Goal: Task Accomplishment & Management: Use online tool/utility

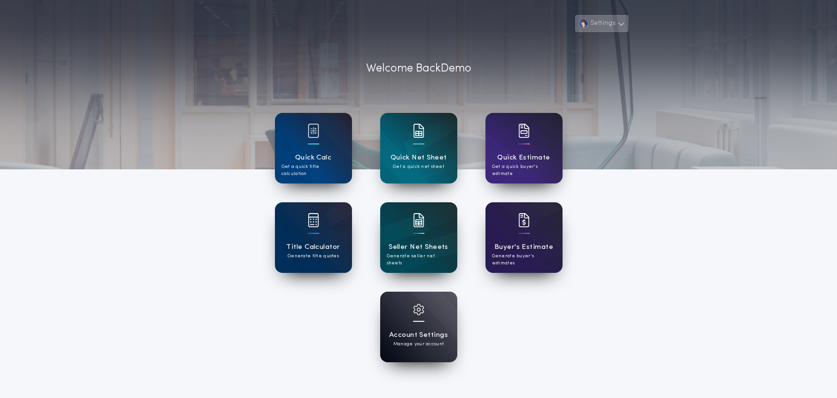
click at [607, 21] on button "Settings" at bounding box center [601, 23] width 53 height 17
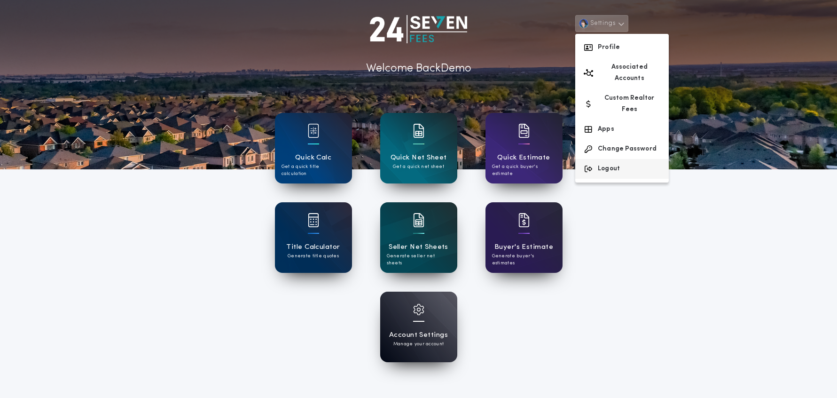
drag, startPoint x: 599, startPoint y: 146, endPoint x: 613, endPoint y: 147, distance: 13.7
click at [598, 159] on button "Logout" at bounding box center [622, 169] width 94 height 20
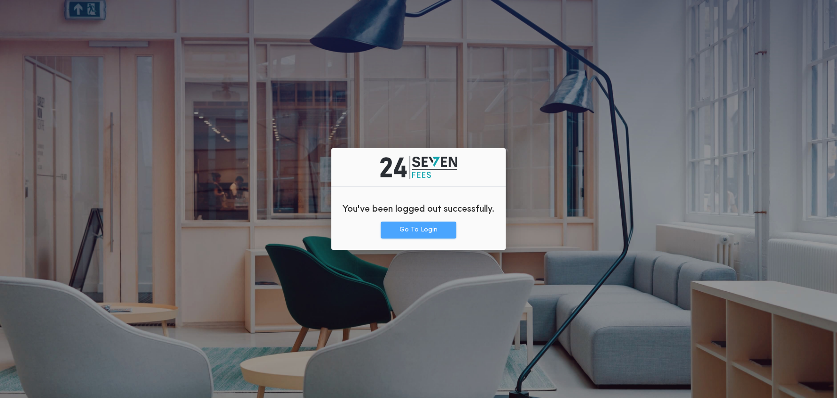
click at [428, 232] on button "Go To Login" at bounding box center [419, 229] width 76 height 17
click at [415, 233] on button "Go To Login" at bounding box center [419, 229] width 76 height 17
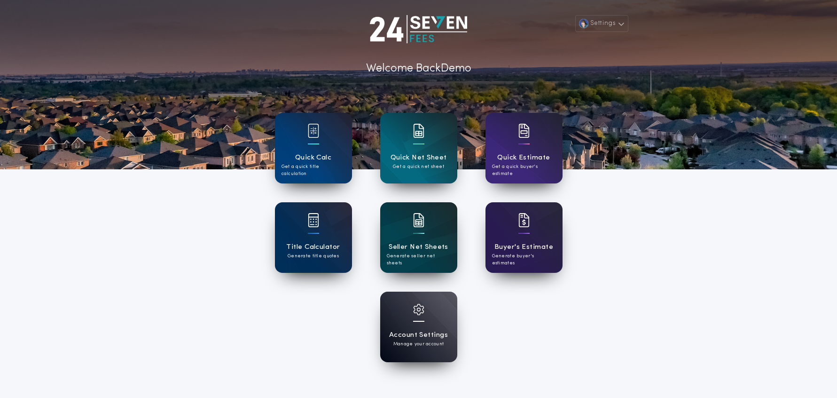
click at [422, 262] on div "Seller Net Sheets Generate seller net sheets" at bounding box center [418, 237] width 77 height 71
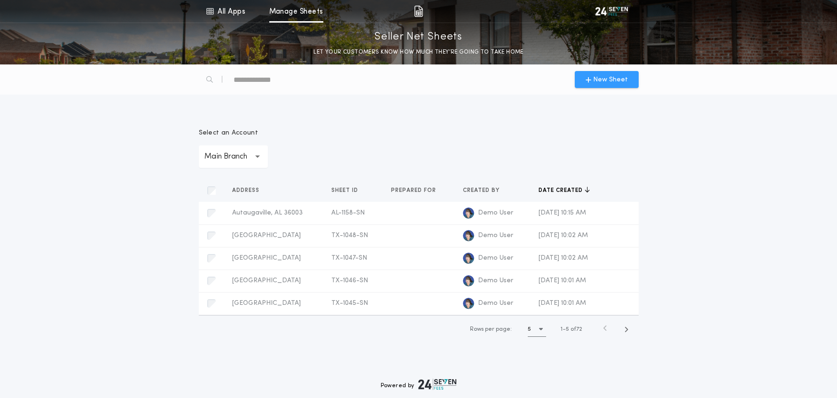
click at [606, 76] on span "New Sheet" at bounding box center [610, 80] width 35 height 10
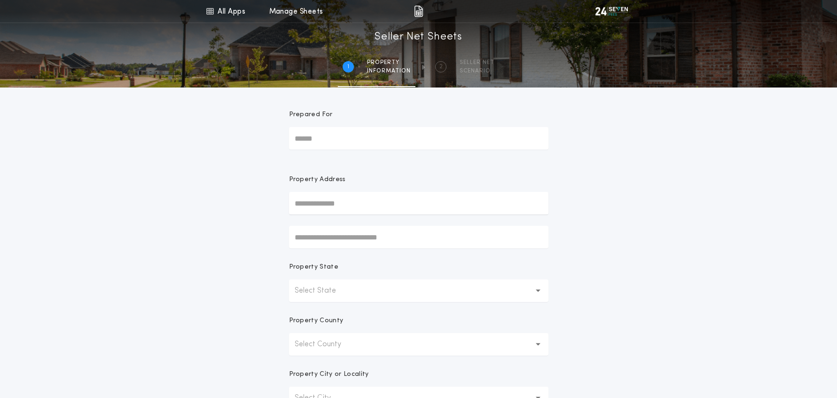
click at [339, 205] on input "text" at bounding box center [419, 203] width 260 height 23
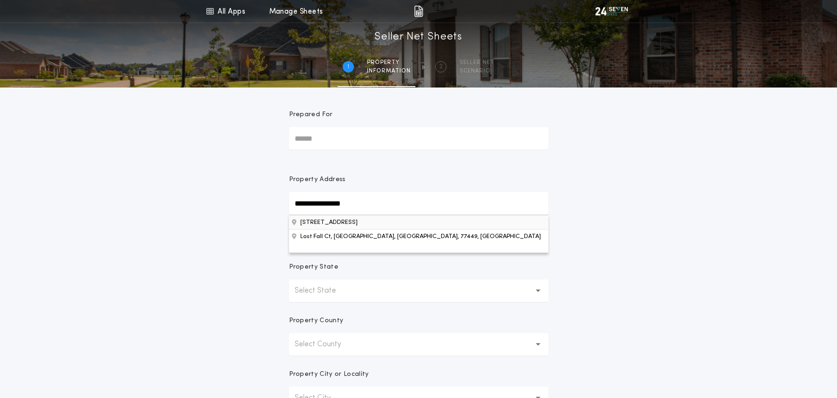
click at [338, 223] on button "[STREET_ADDRESS]" at bounding box center [419, 222] width 260 height 14
type input "**********"
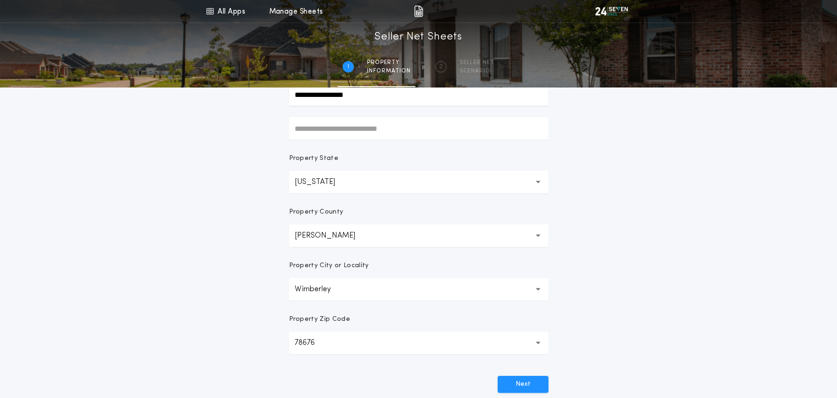
scroll to position [215, 0]
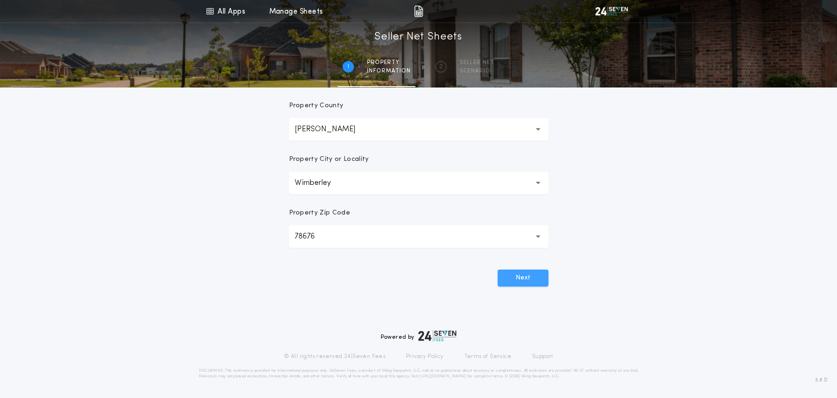
click at [523, 278] on button "Next" at bounding box center [523, 277] width 51 height 17
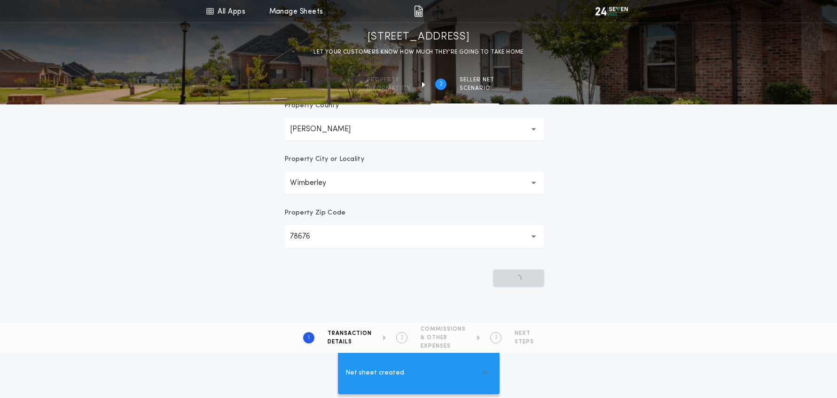
scroll to position [0, 0]
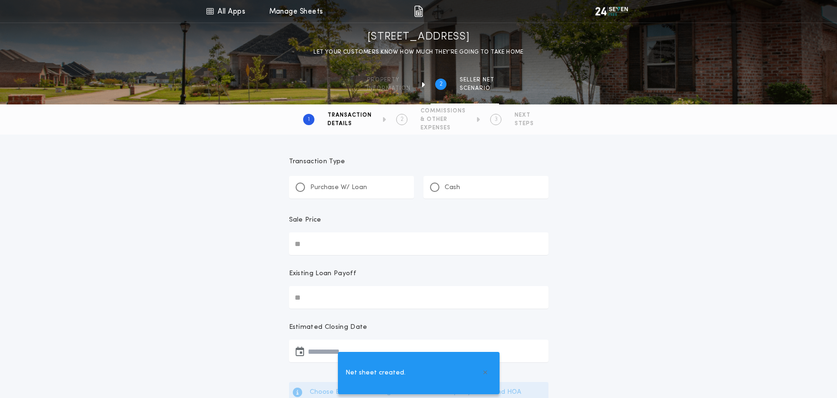
drag, startPoint x: 335, startPoint y: 181, endPoint x: 340, endPoint y: 207, distance: 26.0
click at [335, 182] on div "Purchase W/ Loan" at bounding box center [331, 187] width 71 height 10
click at [340, 242] on input "Sale Price" at bounding box center [419, 243] width 260 height 23
type input "********"
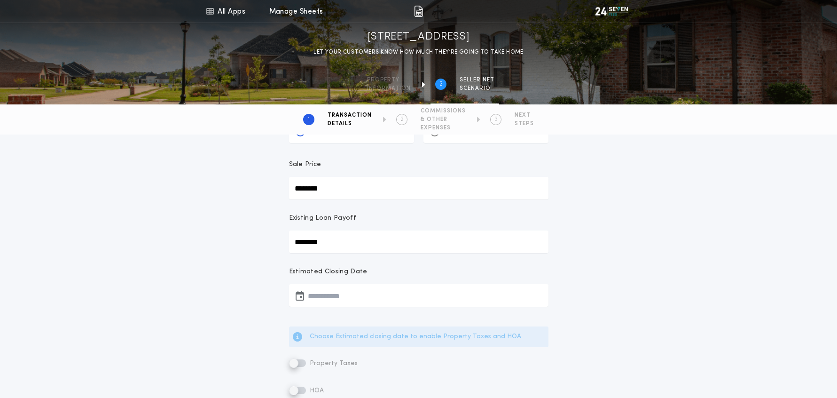
scroll to position [115, 0]
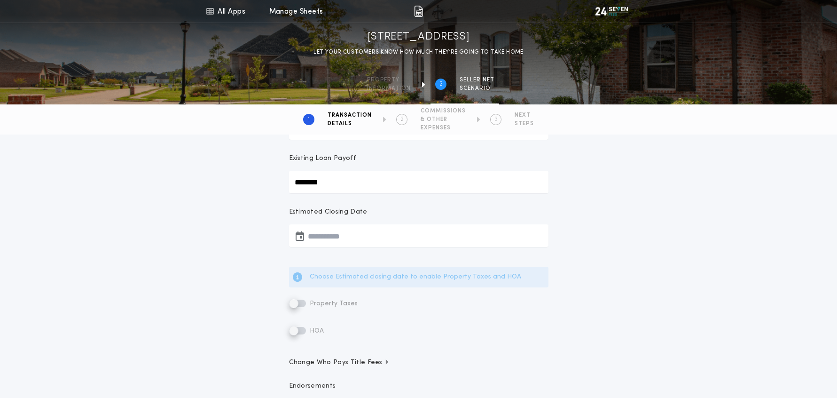
click at [336, 231] on button "button" at bounding box center [419, 235] width 260 height 23
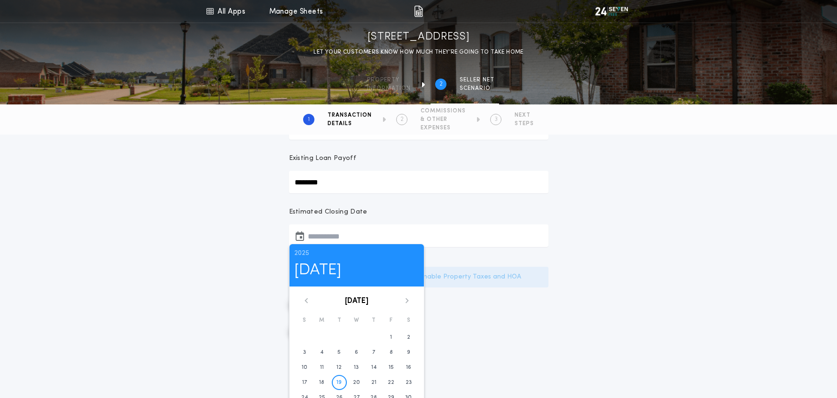
drag, startPoint x: 408, startPoint y: 301, endPoint x: 412, endPoint y: 316, distance: 15.1
click at [408, 301] on icon at bounding box center [407, 301] width 6 height 6
click at [386, 364] on button "19" at bounding box center [391, 367] width 15 height 15
type input "**********"
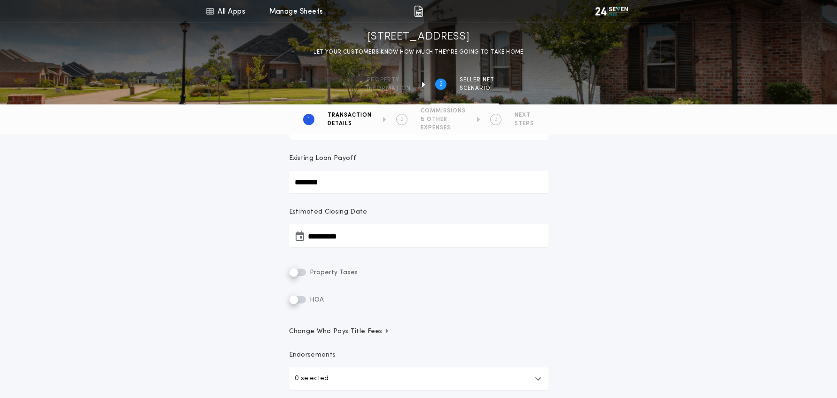
drag, startPoint x: 326, startPoint y: 271, endPoint x: 420, endPoint y: 291, distance: 96.6
click at [329, 272] on span "Property Taxes" at bounding box center [333, 272] width 50 height 7
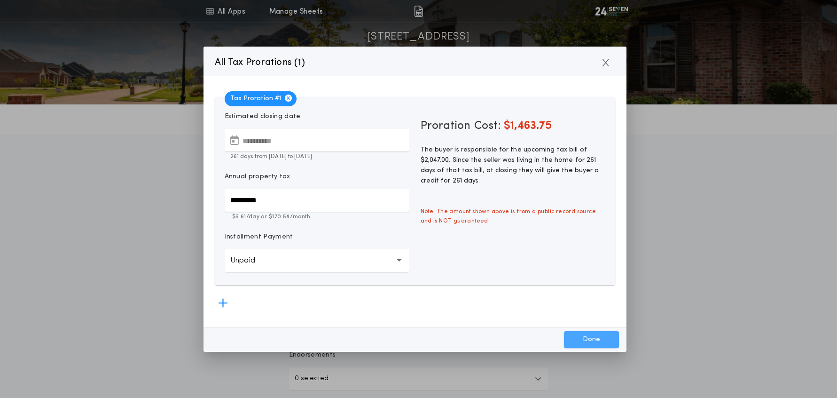
click at [603, 339] on button "Done" at bounding box center [591, 339] width 55 height 17
type input "*****"
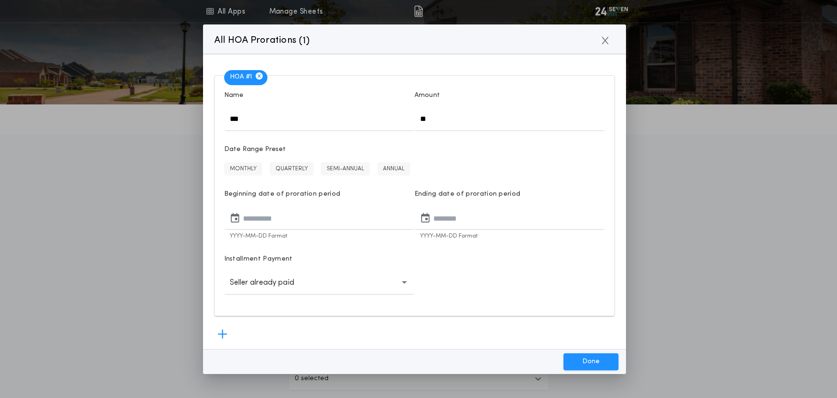
click at [442, 119] on input "**" at bounding box center [510, 119] width 190 height 23
type input "****"
click at [248, 170] on button "MONTHLY" at bounding box center [243, 168] width 38 height 13
type input "**********"
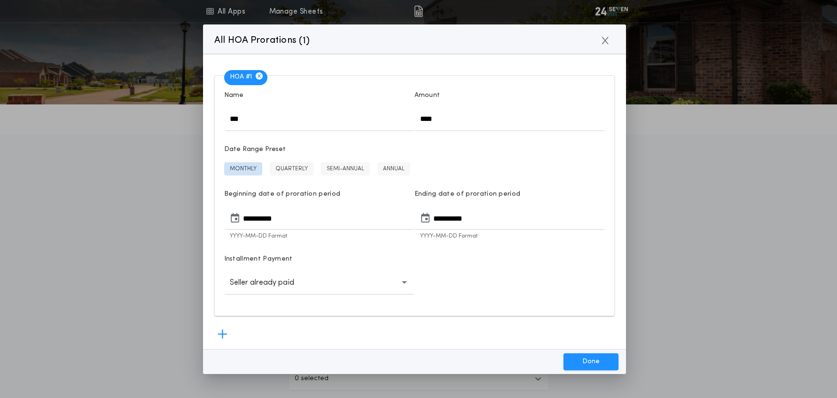
drag, startPoint x: 583, startPoint y: 360, endPoint x: 553, endPoint y: 339, distance: 36.4
click at [582, 359] on button "Done" at bounding box center [591, 361] width 55 height 17
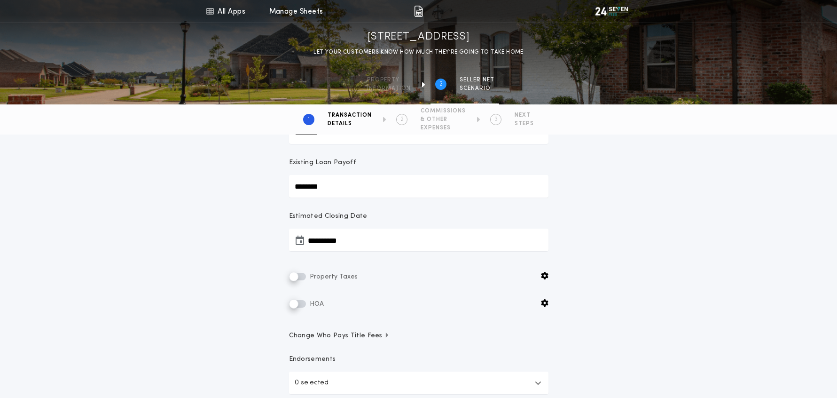
scroll to position [284, 0]
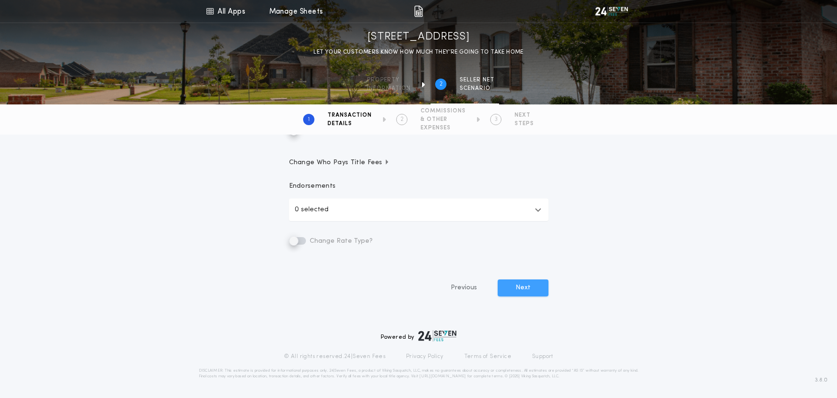
drag, startPoint x: 530, startPoint y: 289, endPoint x: 547, endPoint y: 293, distance: 17.0
click at [530, 289] on button "Next" at bounding box center [523, 287] width 51 height 17
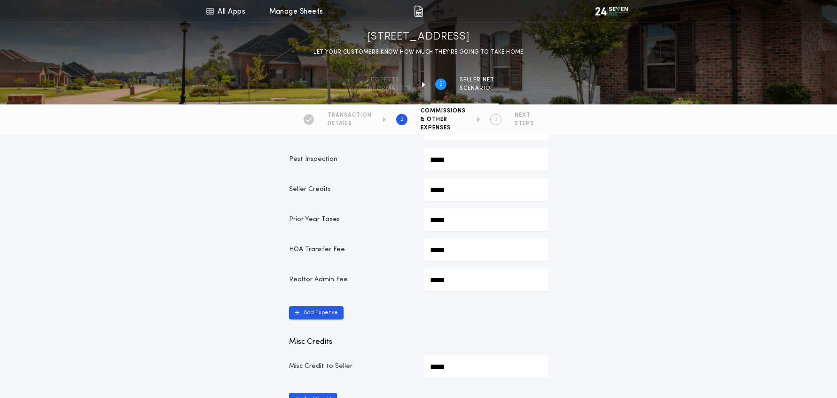
scroll to position [524, 0]
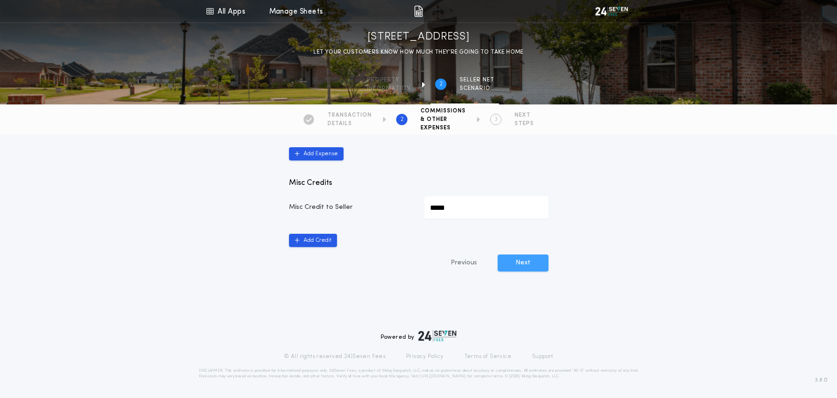
click at [514, 260] on button "Next" at bounding box center [523, 262] width 51 height 17
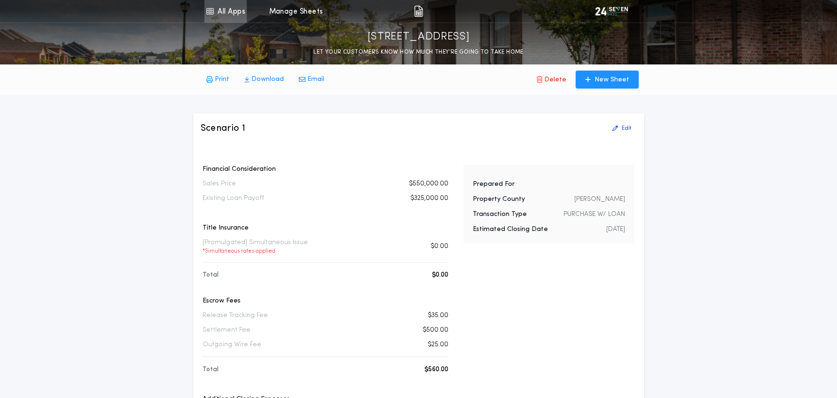
click at [235, 16] on link "All Apps" at bounding box center [226, 11] width 42 height 23
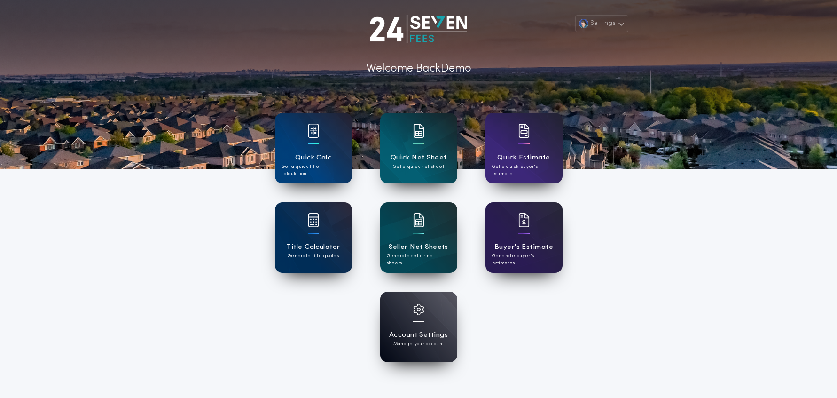
click at [404, 157] on h1 "Quick Net Sheet" at bounding box center [419, 157] width 56 height 11
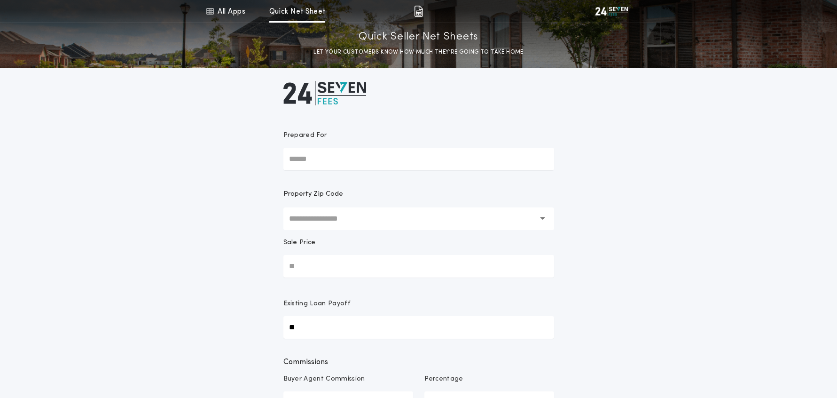
click at [331, 225] on input "text" at bounding box center [412, 218] width 246 height 23
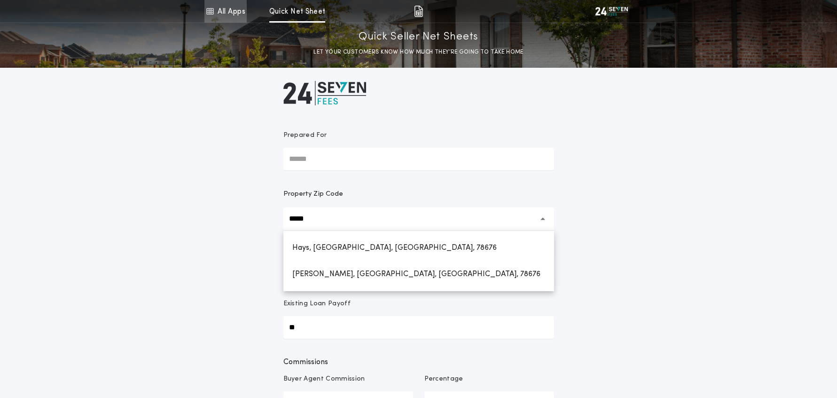
type input "*****"
click at [235, 12] on link "All Apps" at bounding box center [226, 11] width 42 height 23
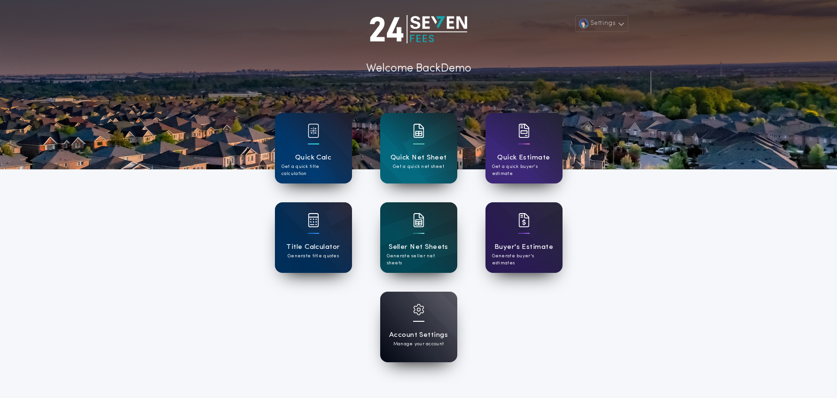
click at [317, 160] on h1 "Quick Calc" at bounding box center [313, 157] width 37 height 11
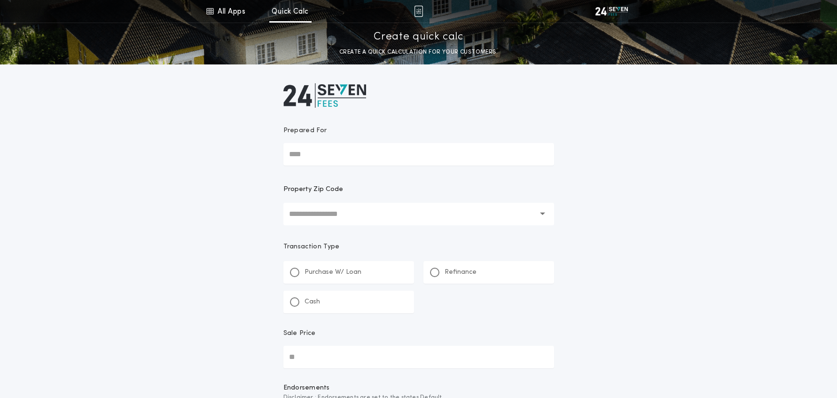
click at [314, 213] on input "text" at bounding box center [412, 214] width 246 height 23
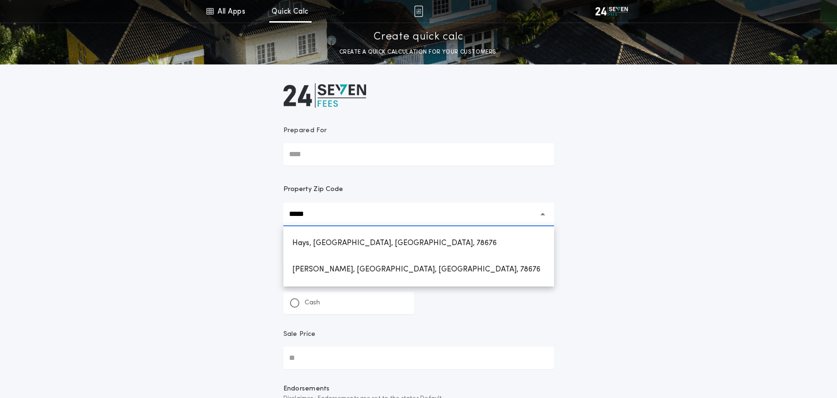
click at [339, 243] on h1 "Hays, [GEOGRAPHIC_DATA], [GEOGRAPHIC_DATA], 78676" at bounding box center [395, 243] width 220 height 23
type input "**********"
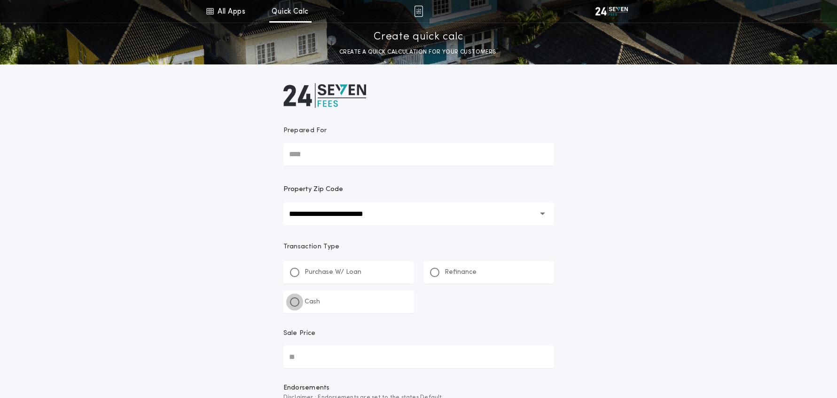
click at [298, 300] on div at bounding box center [294, 301] width 9 height 9
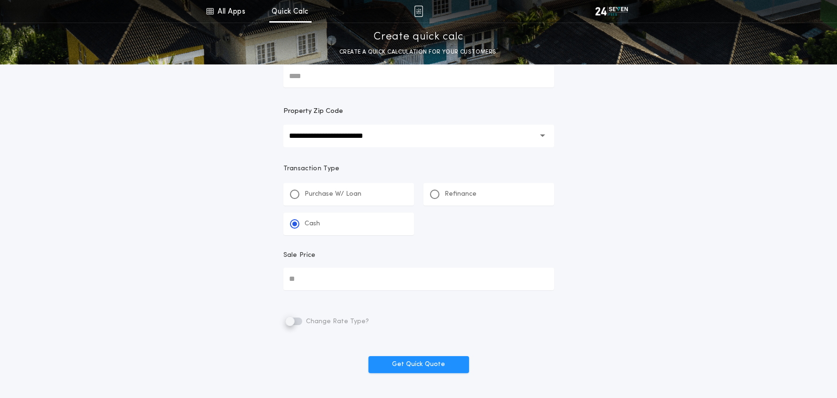
scroll to position [142, 0]
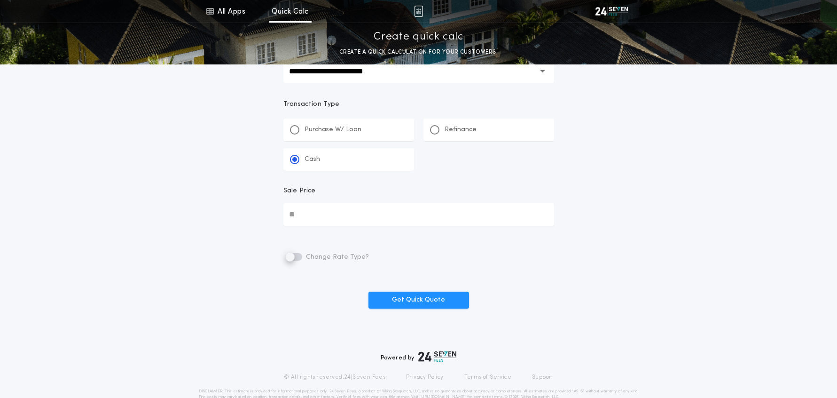
click at [346, 222] on input "Sale Price" at bounding box center [418, 214] width 271 height 23
type input "********"
drag, startPoint x: 419, startPoint y: 296, endPoint x: 520, endPoint y: 305, distance: 101.9
click at [419, 296] on button "Get Quick Quote" at bounding box center [419, 299] width 101 height 17
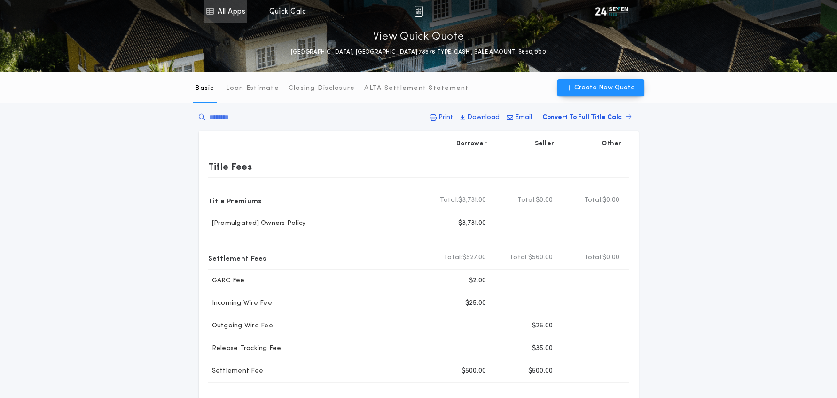
click at [230, 14] on link "All Apps" at bounding box center [226, 11] width 42 height 23
